Goal: Information Seeking & Learning: Learn about a topic

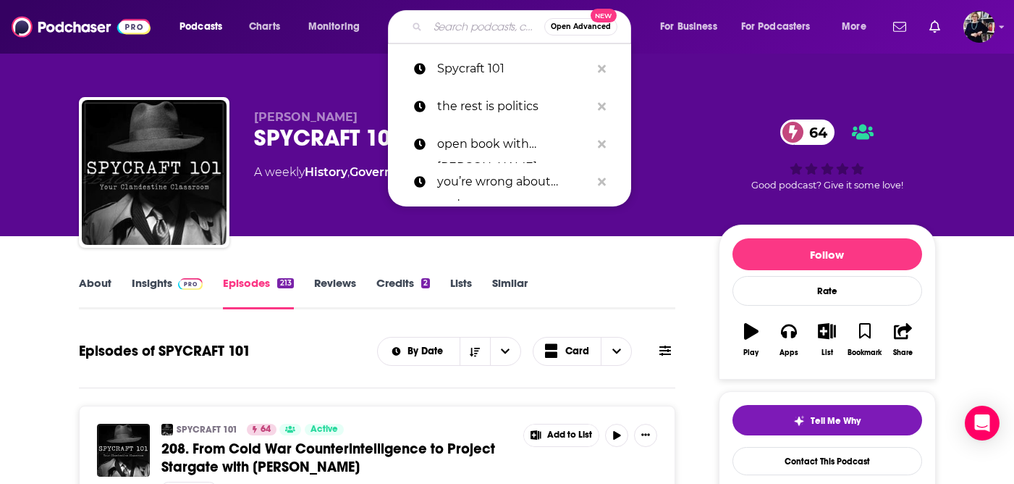
click at [452, 27] on input "Search podcasts, credits, & more..." at bounding box center [486, 26] width 117 height 23
paste input "Inspire Nation Show with [PERSON_NAME]"
type input "Inspire Nation Show with [PERSON_NAME]"
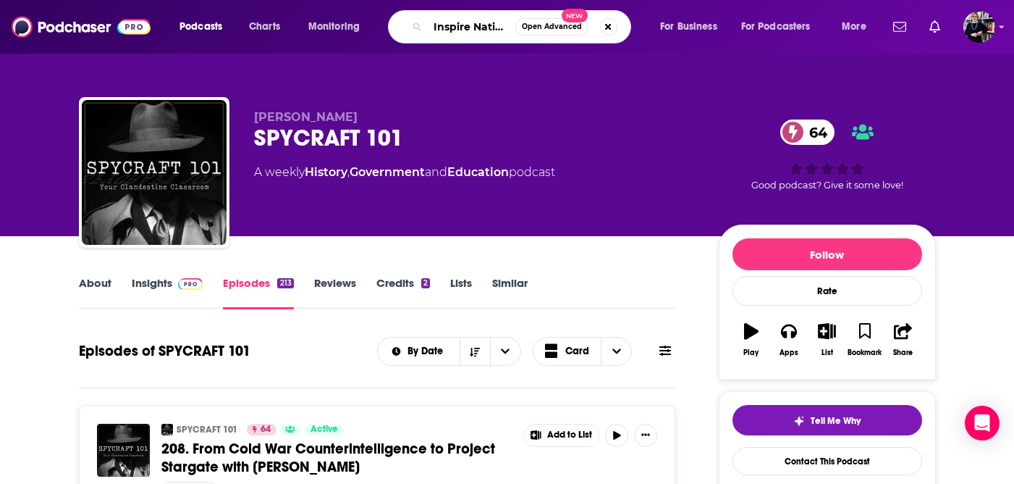
scroll to position [0, 147]
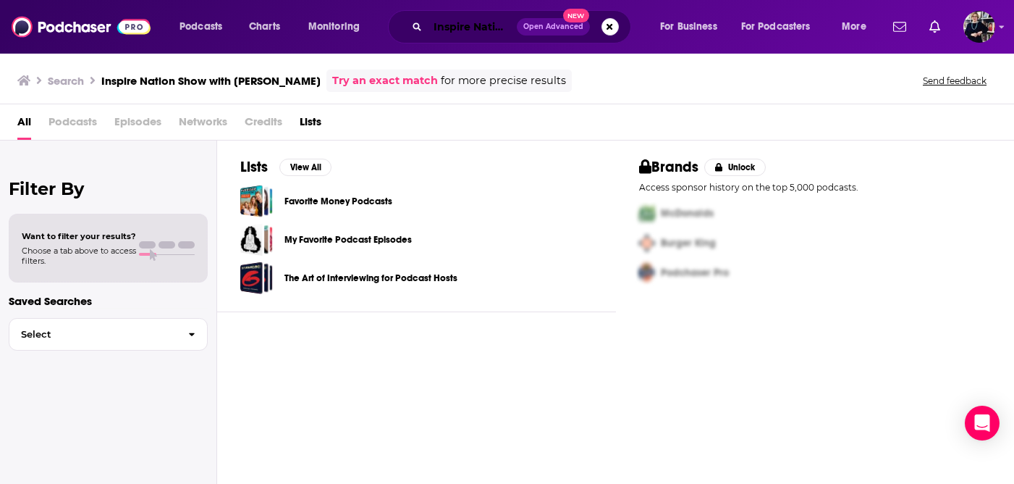
click at [468, 29] on input "Inspire Nation Show with [PERSON_NAME]" at bounding box center [472, 26] width 89 height 23
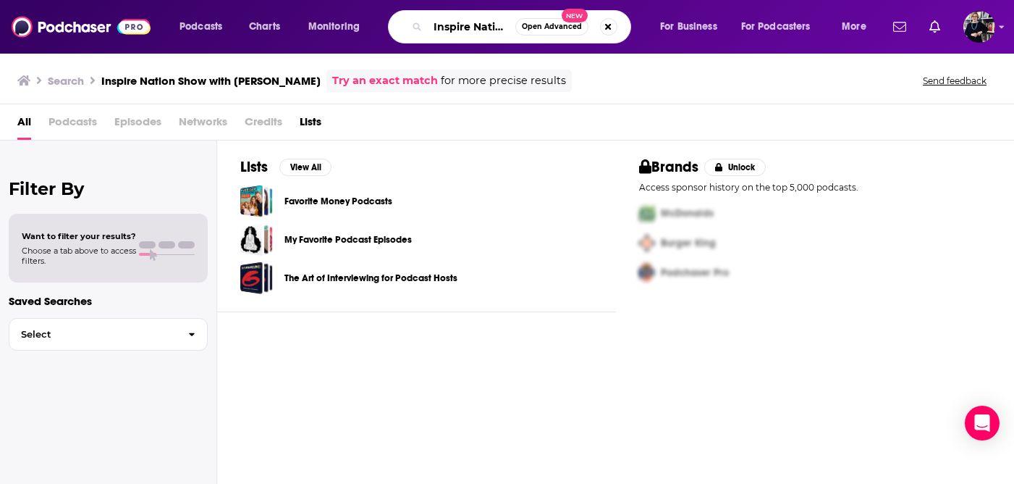
click at [449, 28] on input "Inspire Nation Show with [PERSON_NAME]" at bounding box center [472, 26] width 88 height 23
click at [509, 30] on input "Inspire Nation Show with [PERSON_NAME]" at bounding box center [472, 26] width 88 height 23
drag, startPoint x: 510, startPoint y: 27, endPoint x: 439, endPoint y: 27, distance: 71.0
click at [439, 27] on input "Inspire Nation Show with [PERSON_NAME]" at bounding box center [472, 26] width 88 height 23
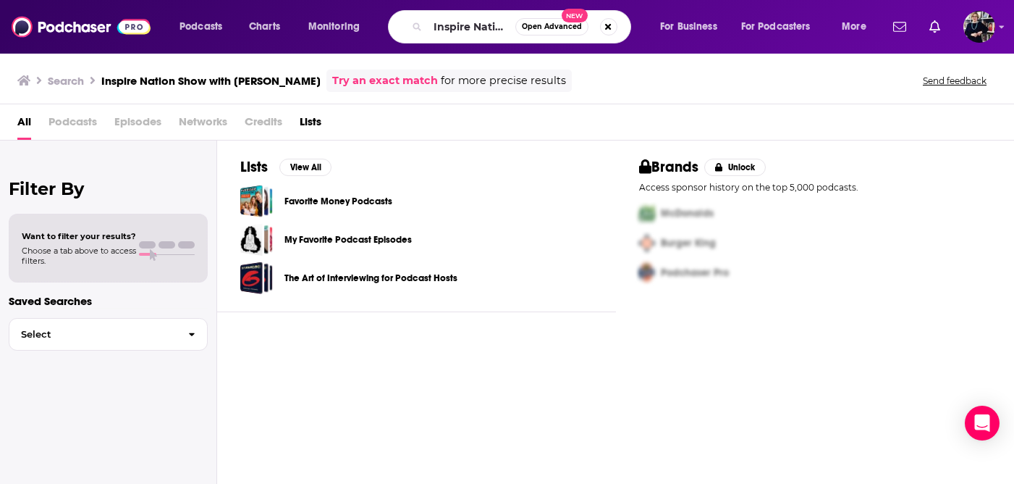
click at [376, 86] on link "Try an exact match" at bounding box center [385, 80] width 106 height 17
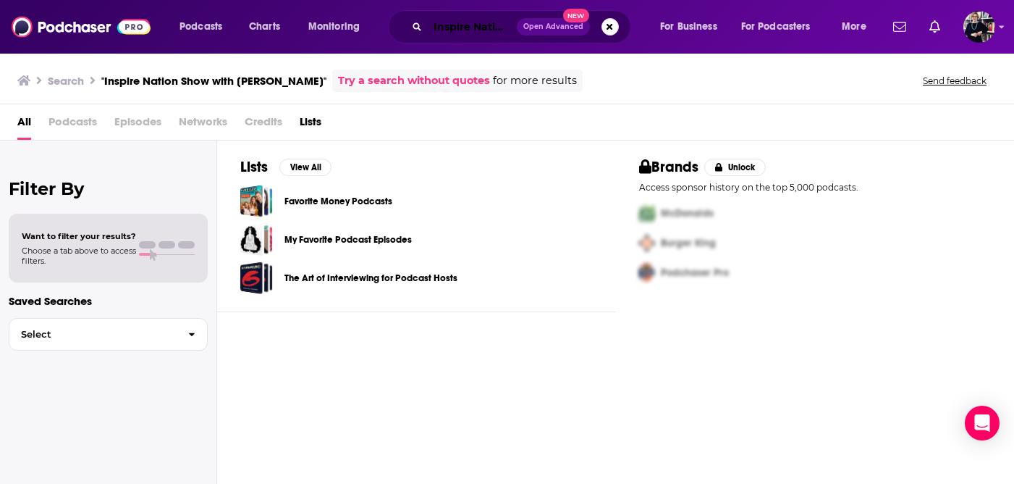
click at [483, 22] on input "Inspire Nation Show with [PERSON_NAME]" at bounding box center [472, 26] width 89 height 23
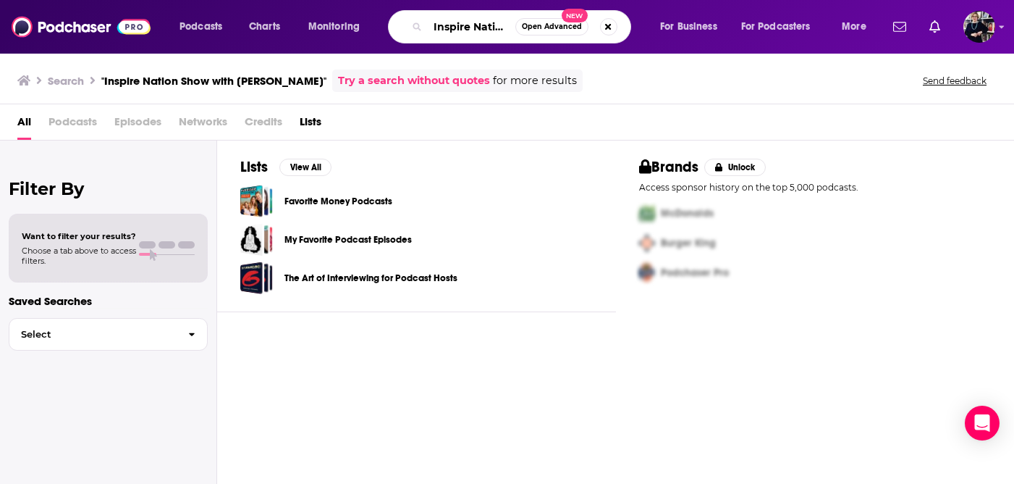
click at [484, 25] on input "Inspire Nation Show with [PERSON_NAME]" at bounding box center [472, 26] width 88 height 23
click at [607, 22] on button "Search podcasts, credits, & more..." at bounding box center [608, 26] width 17 height 17
type input "Inspire Nation"
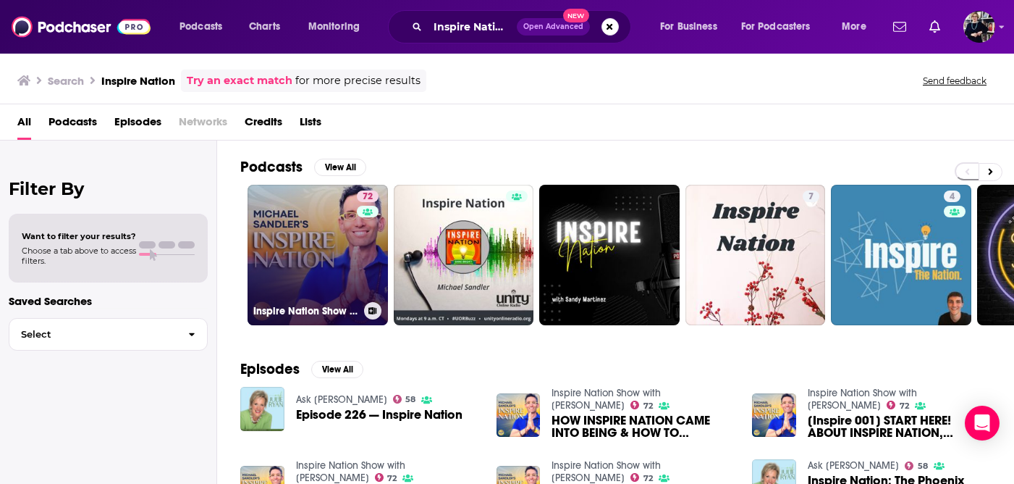
click at [292, 252] on link "72 Inspire Nation Show with [PERSON_NAME]" at bounding box center [318, 255] width 140 height 140
